Goal: Information Seeking & Learning: Learn about a topic

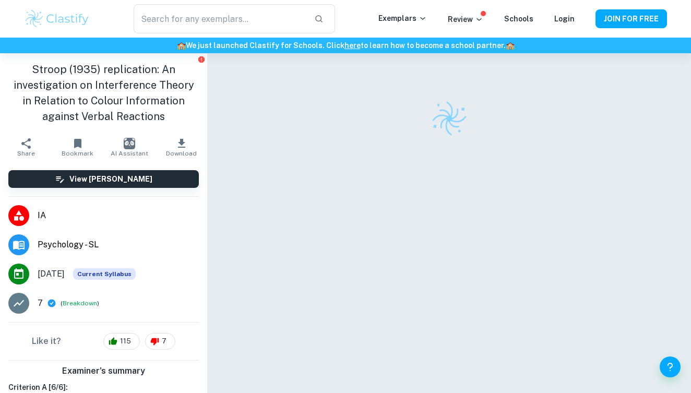
checkbox input "true"
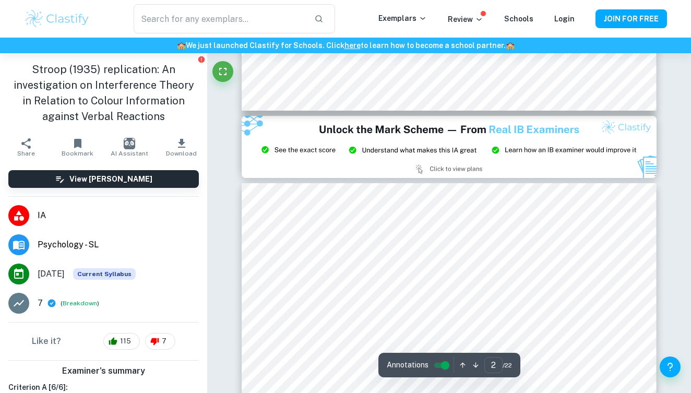
type input "3"
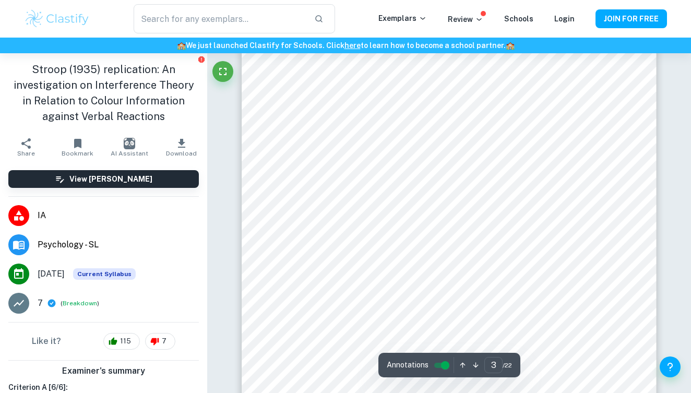
scroll to position [1242, 0]
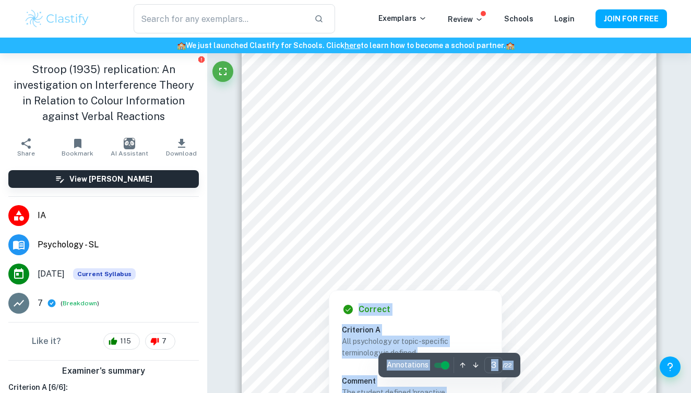
click at [444, 205] on div at bounding box center [488, 213] width 192 height 20
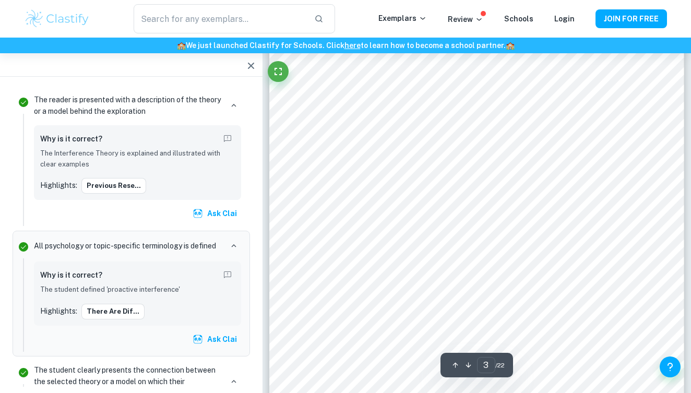
scroll to position [1171, 0]
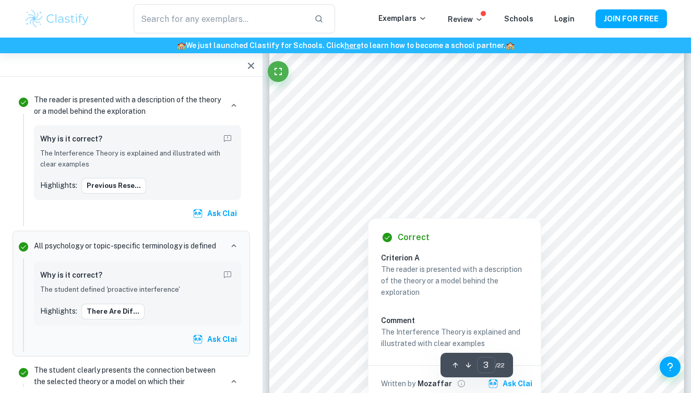
click at [336, 117] on div at bounding box center [464, 123] width 292 height 20
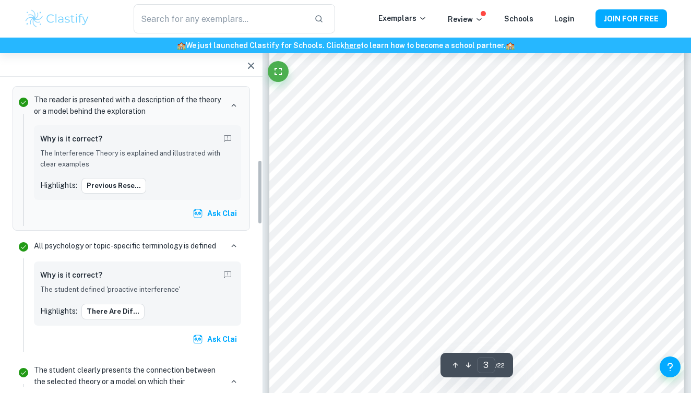
scroll to position [359, 0]
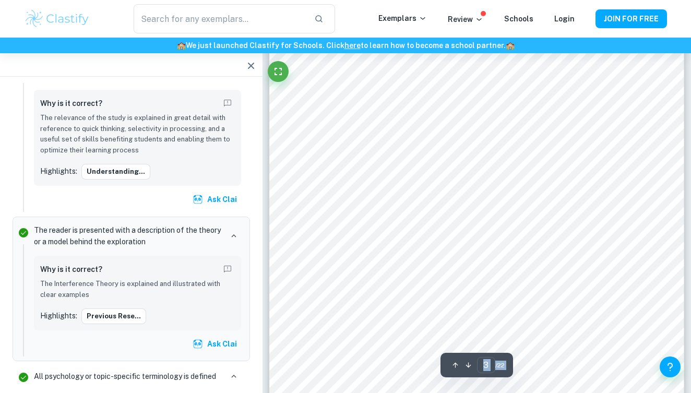
click at [621, 291] on div at bounding box center [512, 291] width 232 height 20
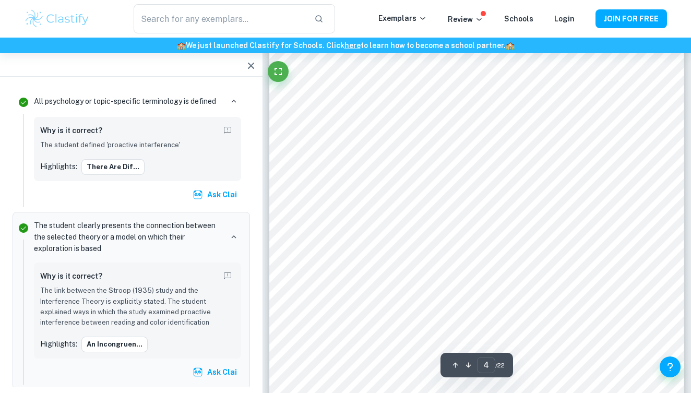
scroll to position [1874, 0]
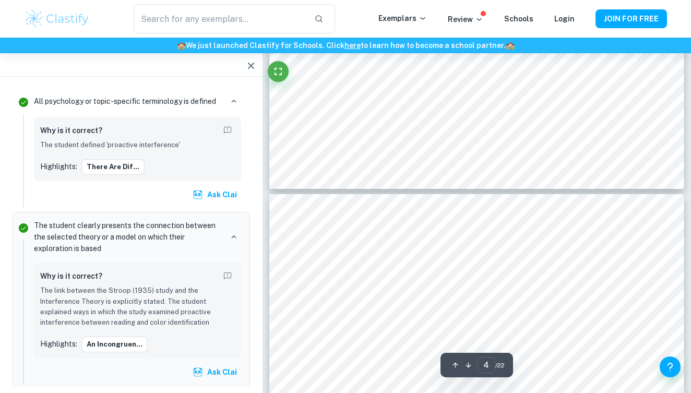
type input "3"
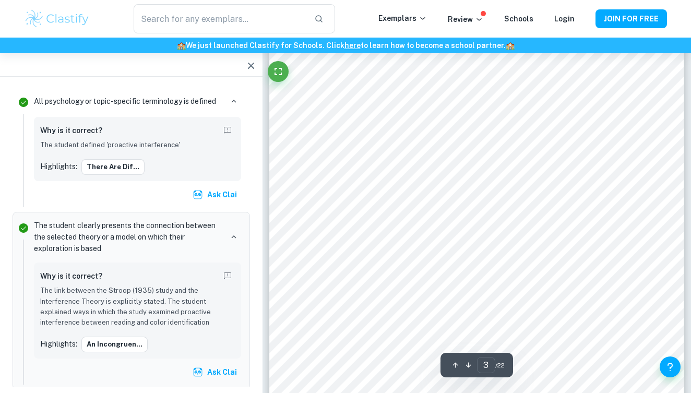
scroll to position [1182, 0]
